Goal: Find contact information: Find contact information

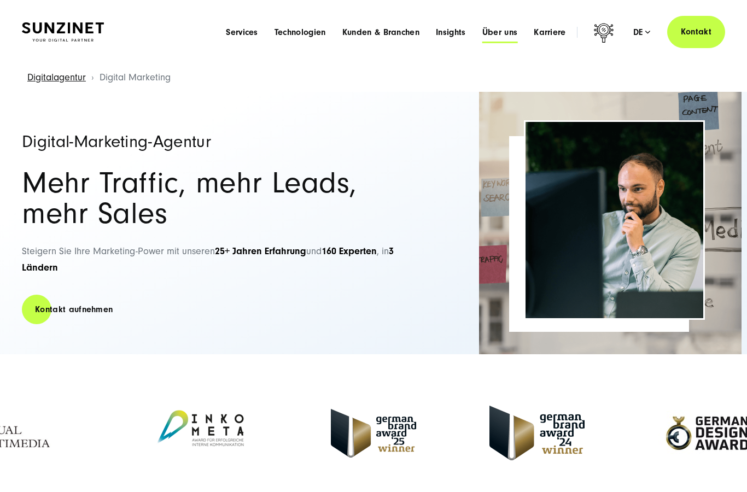
click at [504, 35] on span "Über uns" at bounding box center [501, 32] width 36 height 11
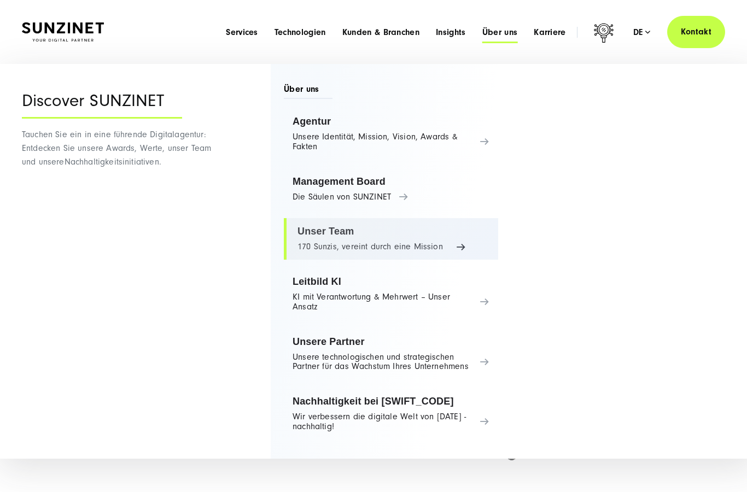
click at [448, 249] on link "Unser Team 170 Sunzis, vereint durch eine Mission" at bounding box center [391, 239] width 215 height 42
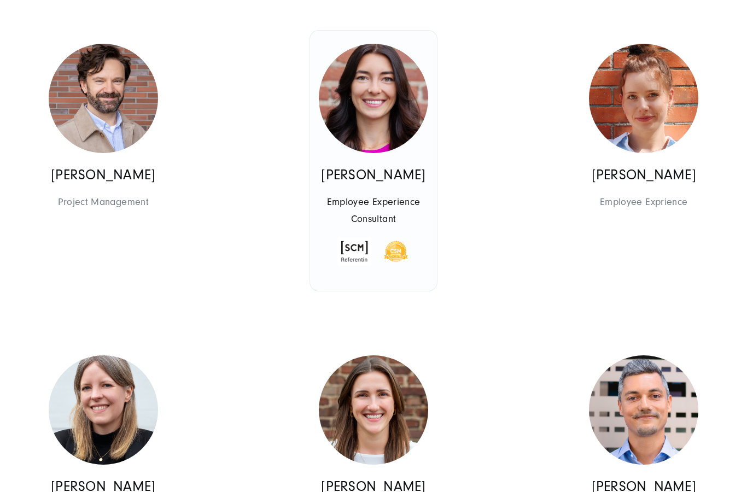
scroll to position [2843, 0]
click at [356, 128] on img at bounding box center [373, 98] width 109 height 109
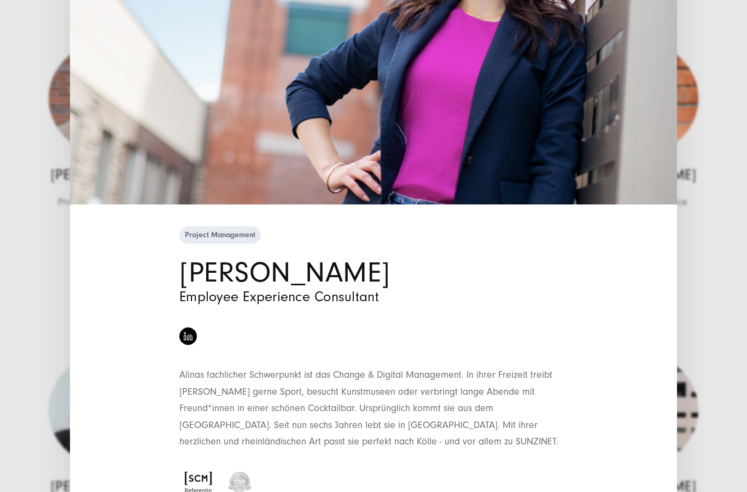
scroll to position [213, 0]
click at [736, 311] on div "Project Management Alina Looß Employee Experience Consultant" at bounding box center [373, 246] width 747 height 492
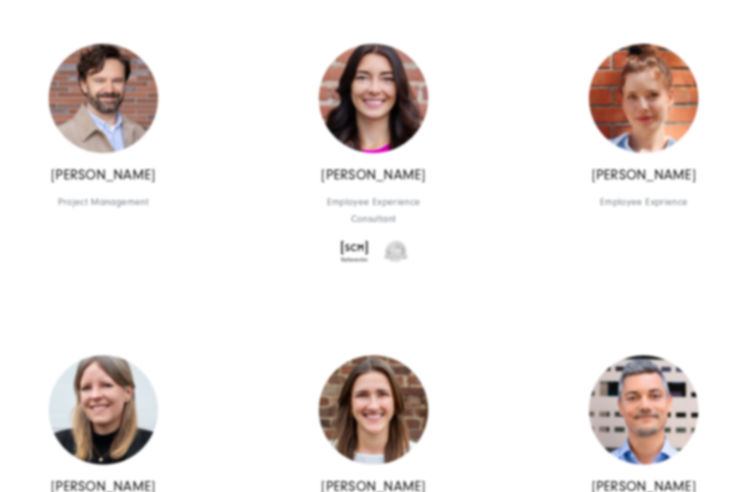
click at [718, 322] on div "Project Management Alina Looß Employee Experience Consultant" at bounding box center [373, 246] width 747 height 492
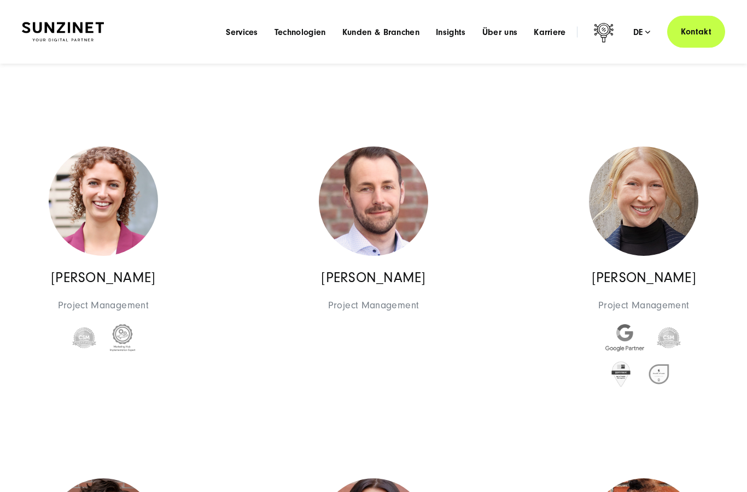
scroll to position [2408, 0]
click at [498, 28] on span "Über uns" at bounding box center [501, 32] width 36 height 11
click at [685, 30] on link "Kontakt" at bounding box center [693, 32] width 65 height 32
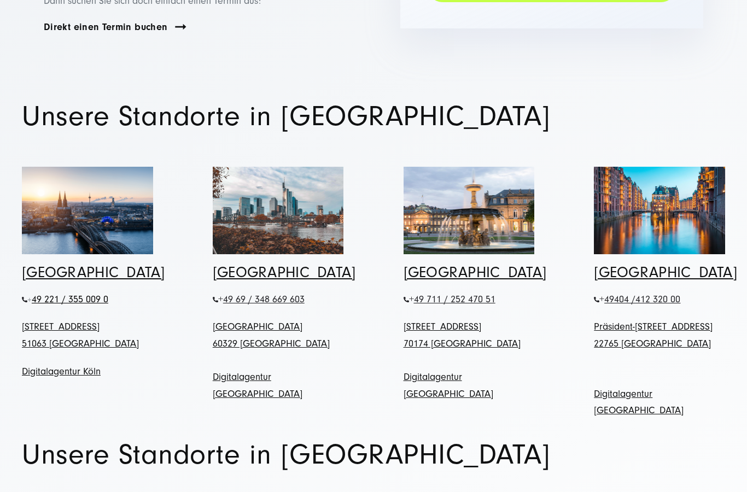
scroll to position [378, 0]
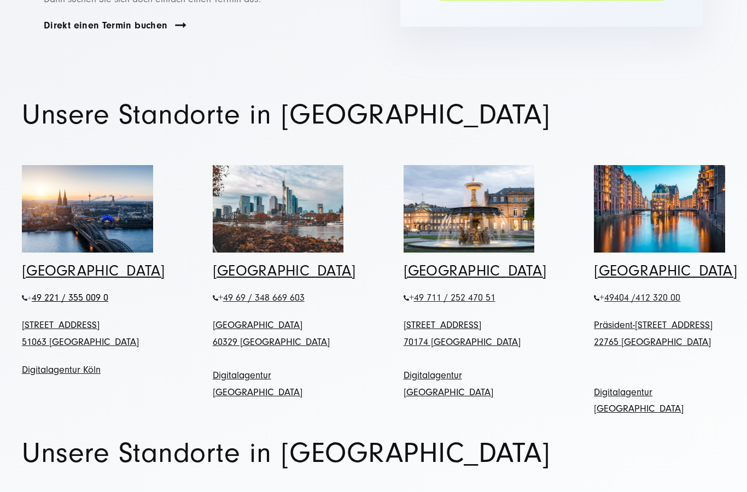
click at [699, 184] on img at bounding box center [659, 209] width 131 height 88
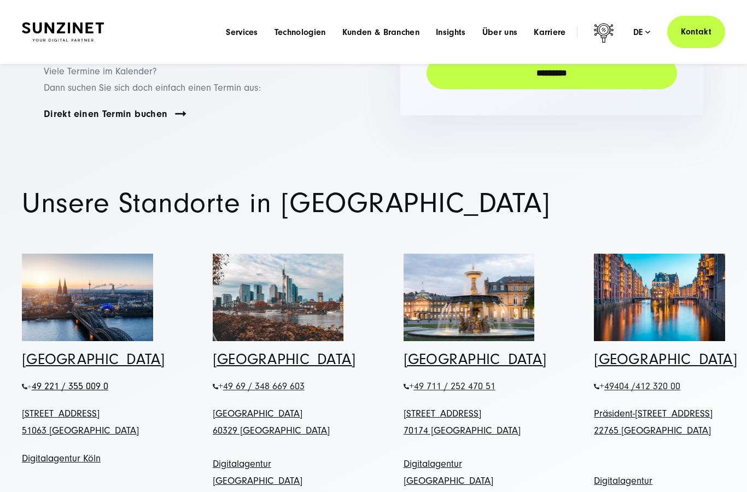
scroll to position [270, 0]
